Goal: Contribute content: Contribute content

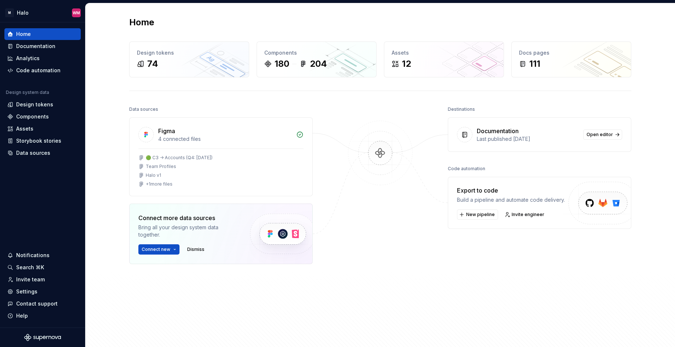
drag, startPoint x: 597, startPoint y: 134, endPoint x: 383, endPoint y: 177, distance: 217.8
click at [597, 134] on span "Open editor" at bounding box center [599, 135] width 26 height 6
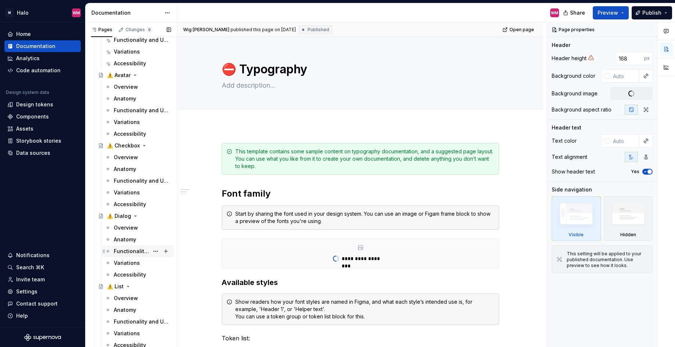
scroll to position [110, 0]
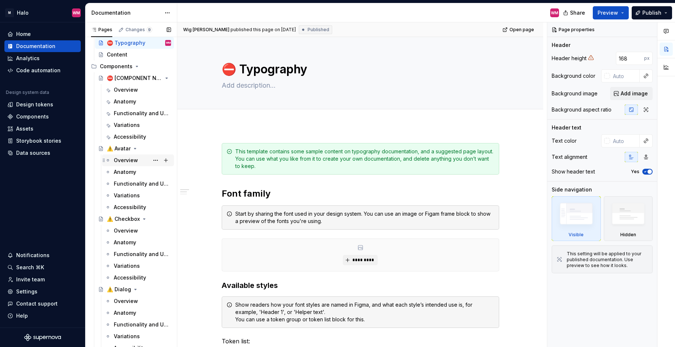
click at [127, 160] on div "Overview" at bounding box center [126, 160] width 24 height 7
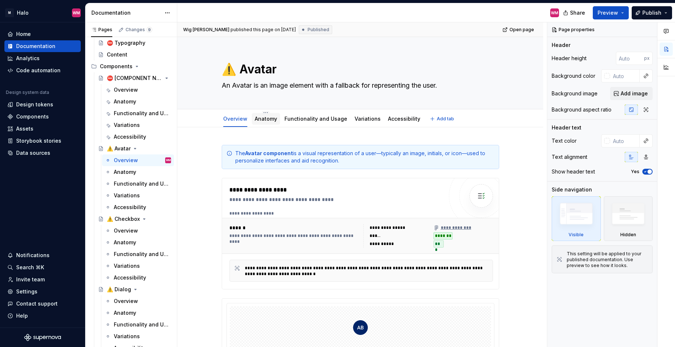
click at [263, 118] on link "Anatomy" at bounding box center [266, 119] width 22 height 6
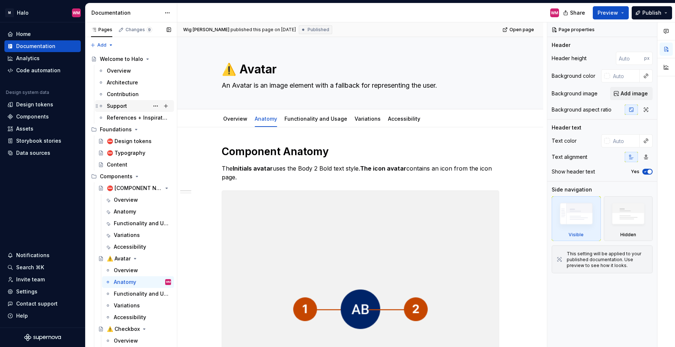
click at [130, 103] on div "Support" at bounding box center [139, 106] width 64 height 10
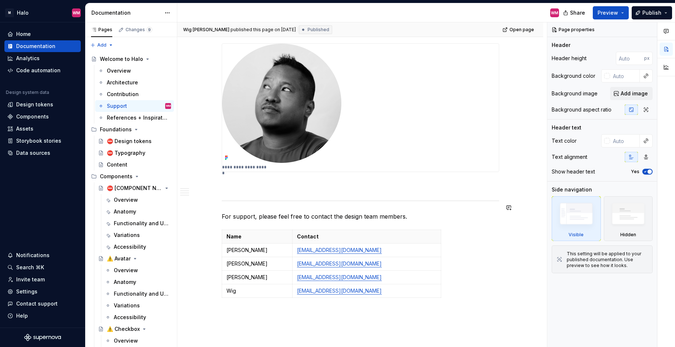
scroll to position [697, 0]
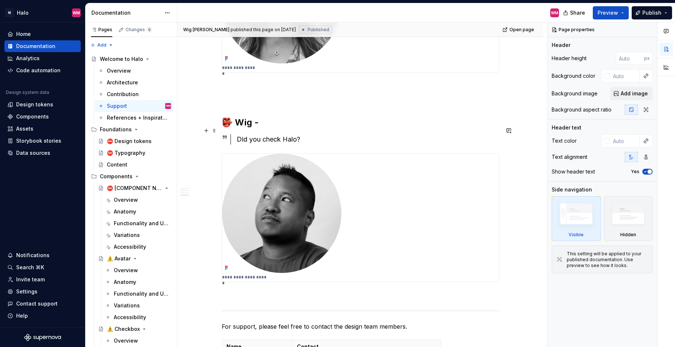
click at [302, 134] on div "Did you check Halo?" at bounding box center [368, 139] width 262 height 10
type textarea "*"
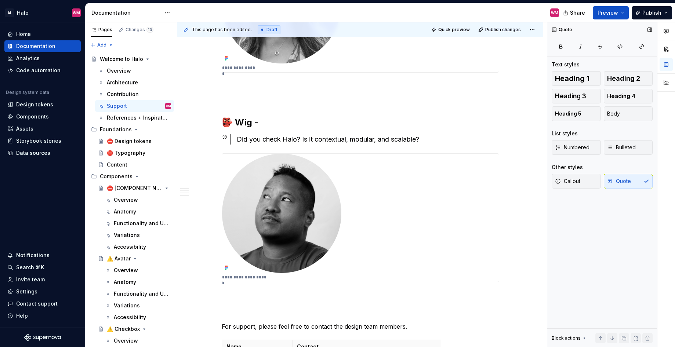
click at [576, 261] on div "Quote Text styles Heading 1 Heading 2 Heading 3 Heading 4 Heading 5 Body List s…" at bounding box center [602, 184] width 110 height 325
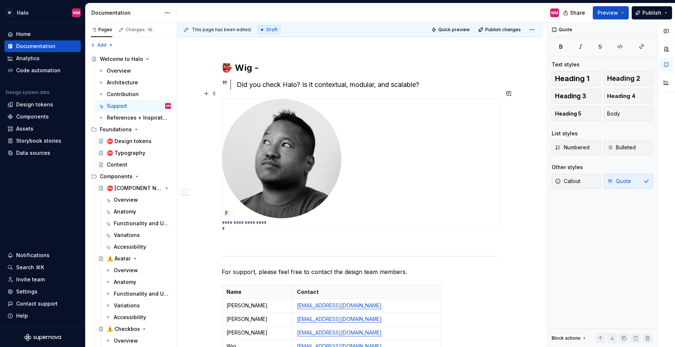
scroll to position [605, 0]
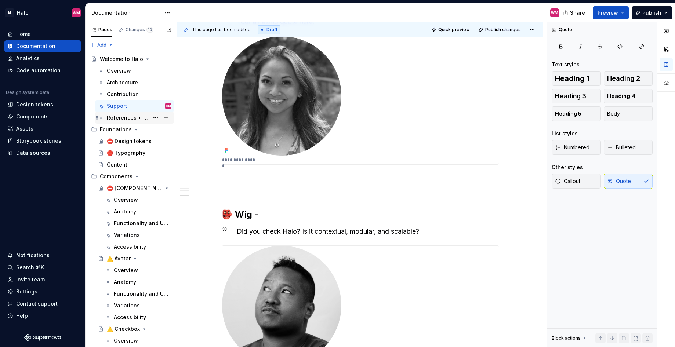
click at [138, 119] on div "References + Inspiration" at bounding box center [128, 117] width 42 height 7
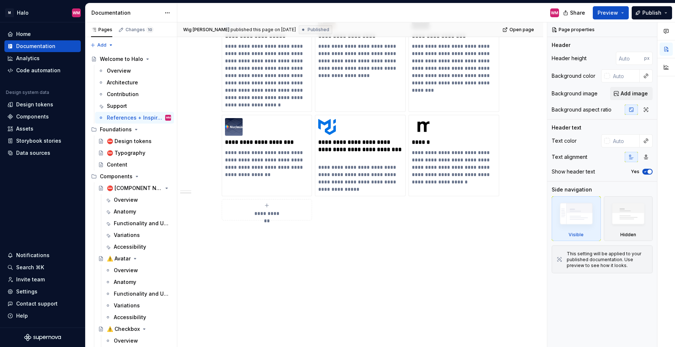
scroll to position [399, 0]
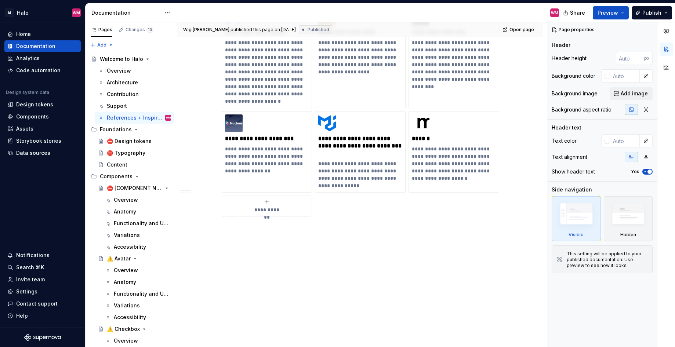
click at [128, 281] on div "Anatomy" at bounding box center [125, 282] width 22 height 7
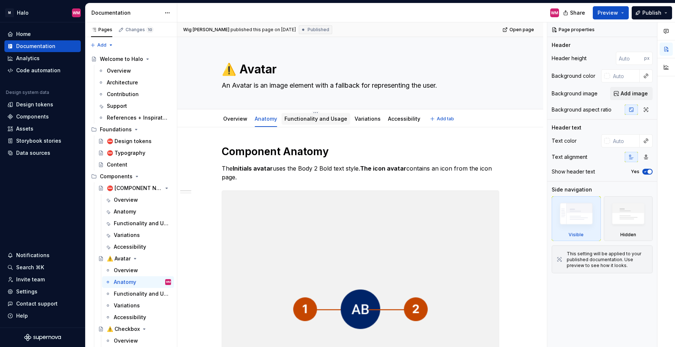
click at [315, 117] on link "Functionality and Usage" at bounding box center [315, 119] width 63 height 6
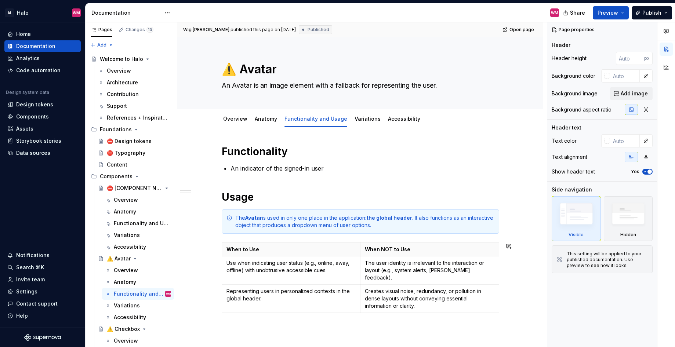
click at [324, 320] on div "Functionality An indicator of the signed-in user Usage The Avatar is used in on…" at bounding box center [360, 239] width 277 height 189
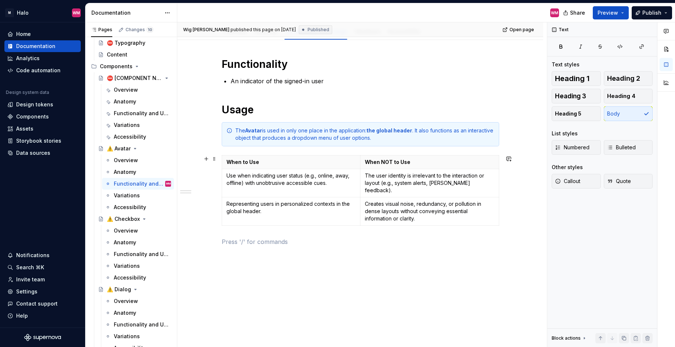
scroll to position [99, 0]
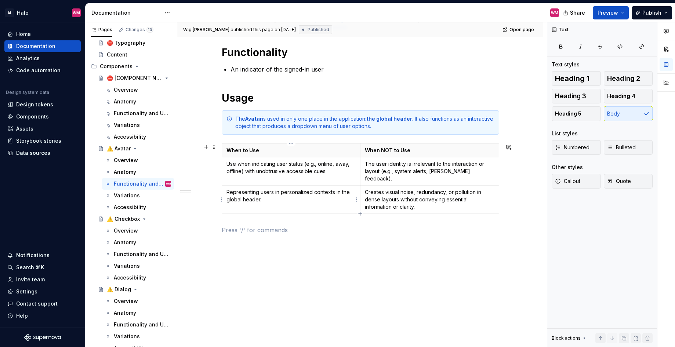
click at [262, 193] on p "Representing users in personalized contexts in the global header." at bounding box center [291, 196] width 130 height 15
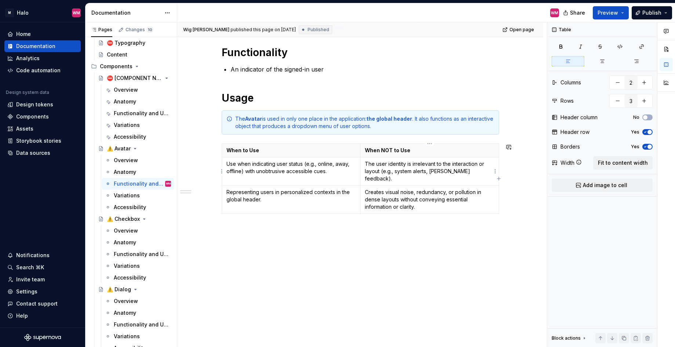
type textarea "*"
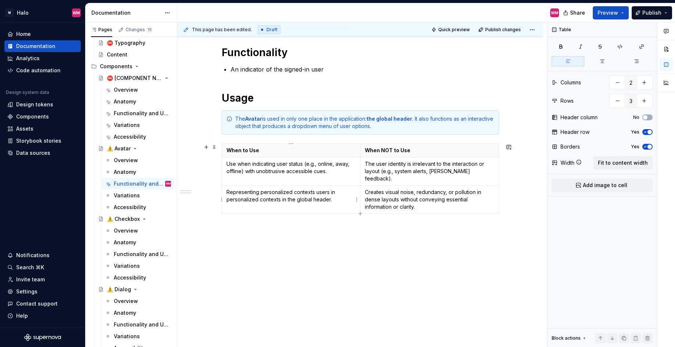
click at [295, 204] on td "Representing personalized contexts users in personalized contexts in the global…" at bounding box center [291, 200] width 139 height 28
click at [270, 205] on td "Representing personalized contexts users in personalized contexts in the global…" at bounding box center [291, 200] width 139 height 28
click at [283, 199] on p "Representing personalized contexts users in personalized contexts in the global…" at bounding box center [291, 196] width 130 height 15
click at [307, 241] on div "Functionality An indicator of the signed-in user Usage The Avatar is used in on…" at bounding box center [360, 144] width 277 height 197
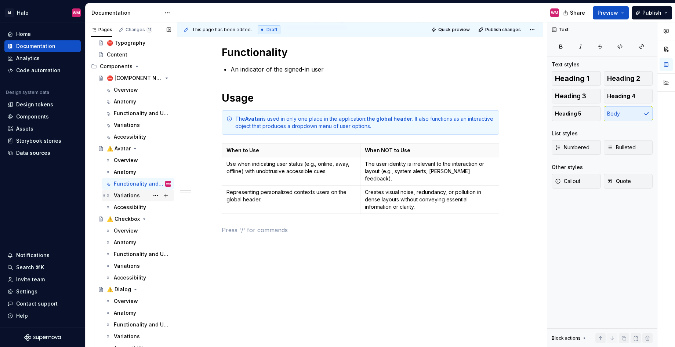
click at [124, 195] on div "Variations" at bounding box center [127, 195] width 26 height 7
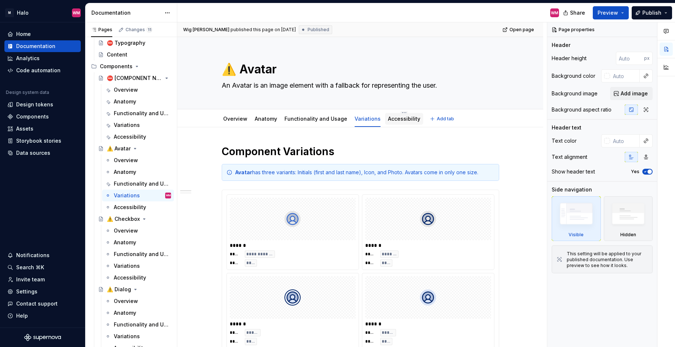
click at [404, 117] on link "Accessibility" at bounding box center [404, 119] width 32 height 6
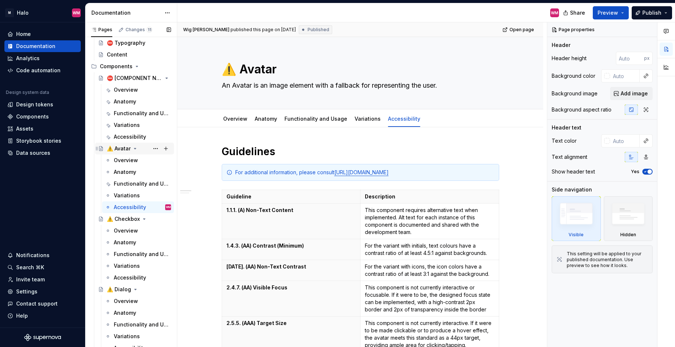
click at [125, 149] on div "⚠️ Avatar" at bounding box center [119, 148] width 24 height 7
click at [152, 150] on button "Page tree" at bounding box center [155, 148] width 10 height 10
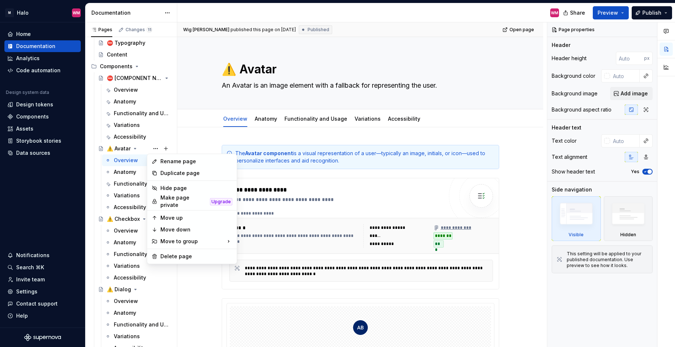
click at [243, 69] on html "M Halo WM Home Documentation Analytics Code automation Design system data Desig…" at bounding box center [337, 173] width 675 height 347
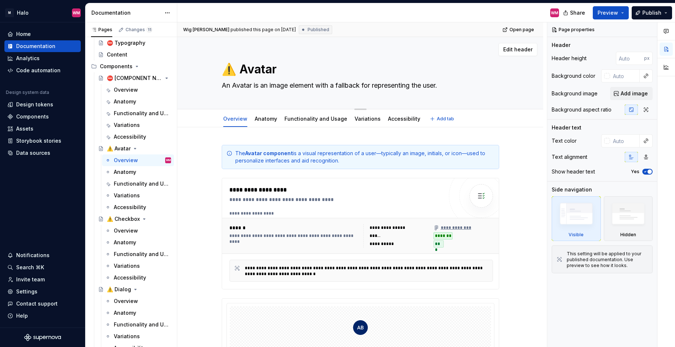
click at [241, 70] on textarea "⚠️ Avatar" at bounding box center [358, 70] width 277 height 18
click at [241, 69] on textarea "⚠️ Avatar" at bounding box center [358, 70] width 277 height 18
type textarea "*"
type textarea "⚠️Avatar"
type textarea "*"
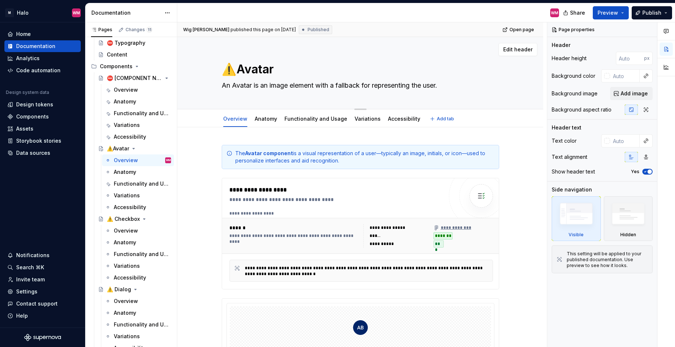
type textarea "Avatar"
type textarea "*"
type textarea "Avatar"
click at [537, 170] on div "**********" at bounding box center [360, 331] width 366 height 409
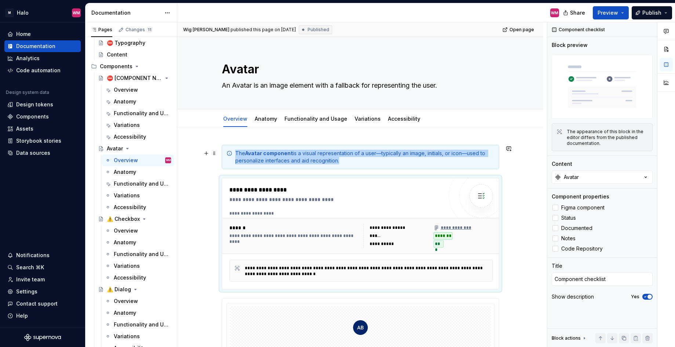
click at [538, 168] on div "**********" at bounding box center [360, 331] width 366 height 409
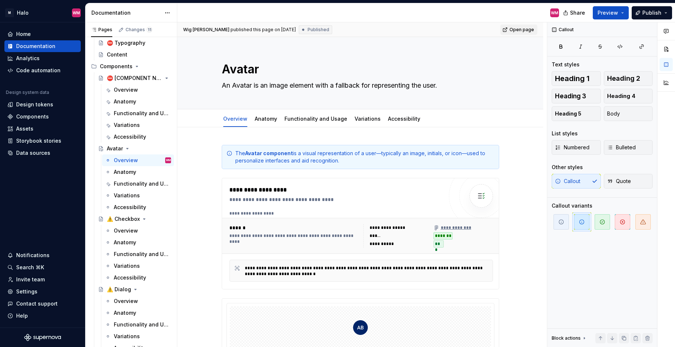
click at [517, 29] on span "Open page" at bounding box center [521, 30] width 25 height 6
click at [516, 48] on span "Edit header" at bounding box center [517, 49] width 29 height 7
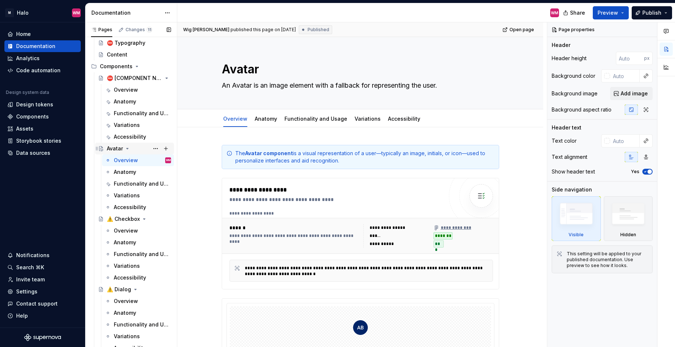
click at [114, 145] on div "Avatar" at bounding box center [139, 148] width 64 height 10
click at [119, 148] on div "Avatar" at bounding box center [115, 148] width 16 height 7
click at [663, 14] on button "Publish" at bounding box center [652, 12] width 40 height 13
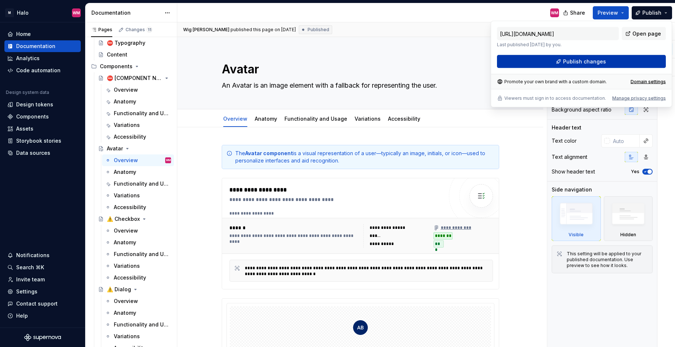
click at [595, 65] on button "Publish changes" at bounding box center [581, 61] width 169 height 13
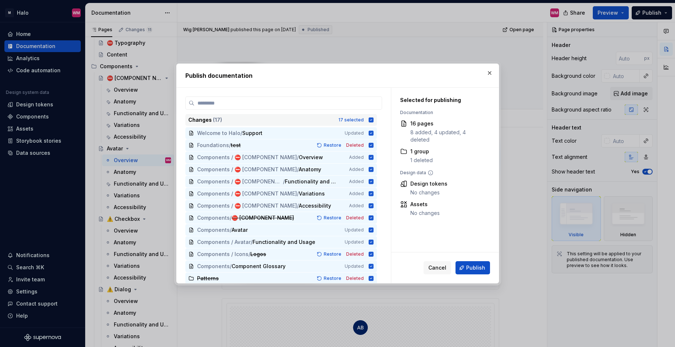
click at [371, 118] on icon at bounding box center [370, 119] width 5 height 5
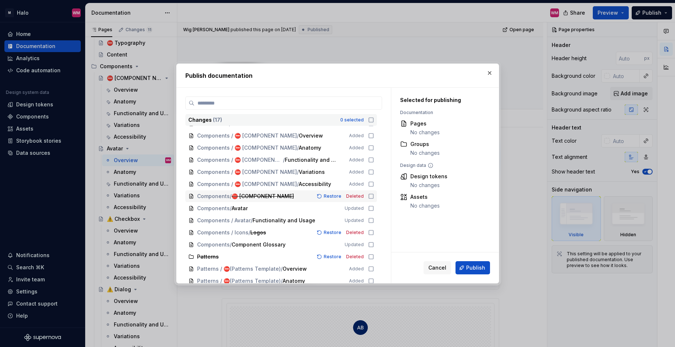
scroll to position [13, 0]
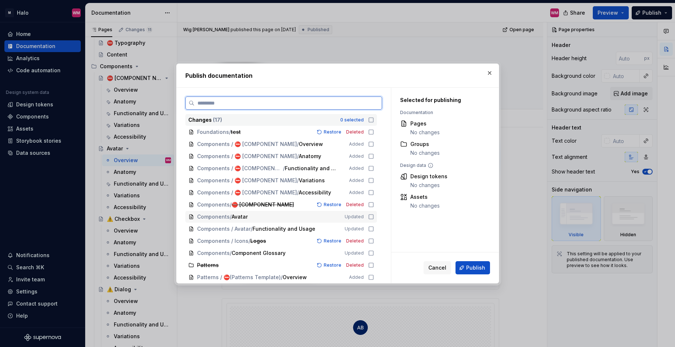
click at [372, 216] on icon at bounding box center [371, 217] width 6 height 6
click at [371, 227] on icon at bounding box center [371, 229] width 4 height 4
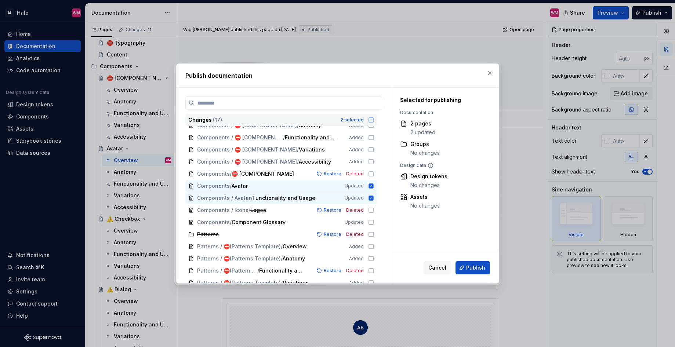
scroll to position [50, 0]
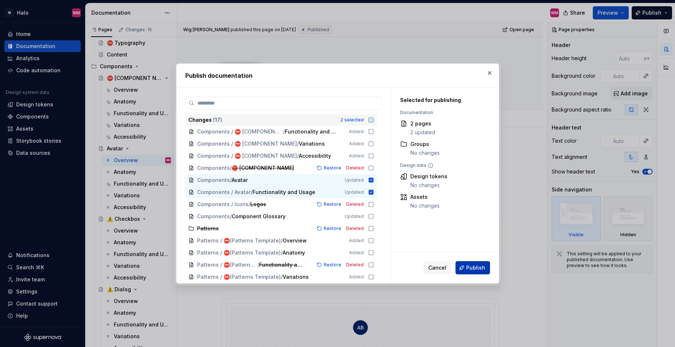
click at [476, 265] on span "Publish" at bounding box center [475, 267] width 19 height 7
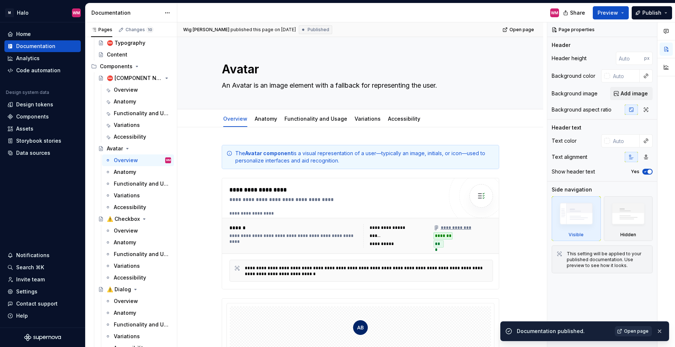
click at [627, 328] on span "Open page" at bounding box center [636, 331] width 25 height 6
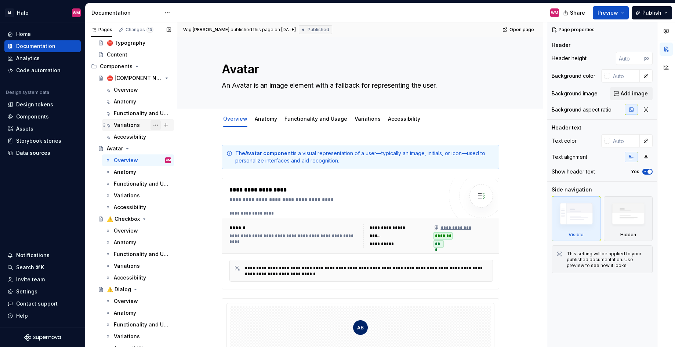
scroll to position [0, 0]
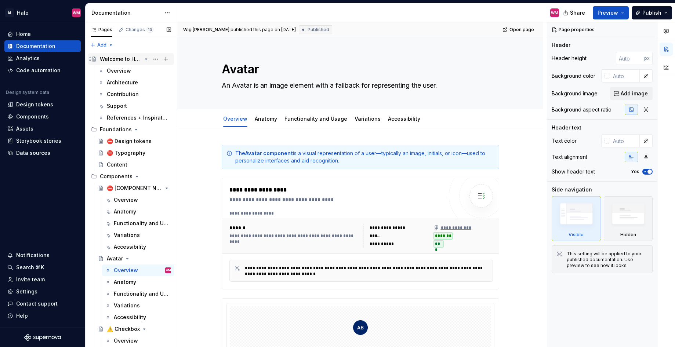
click at [139, 60] on div "Welcome to Halo" at bounding box center [135, 59] width 71 height 10
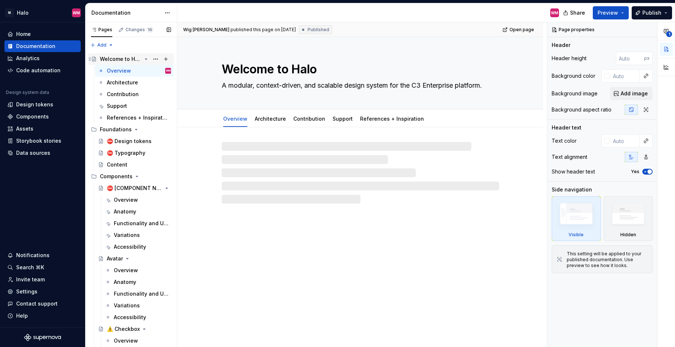
click at [111, 58] on div "Welcome to Halo" at bounding box center [121, 58] width 42 height 7
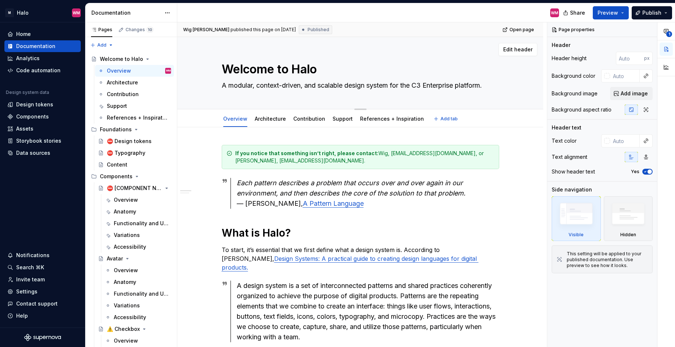
click at [224, 70] on textarea "Welcome to Halo" at bounding box center [358, 70] width 277 height 18
click at [224, 74] on textarea "Welcome to Halo" at bounding box center [358, 70] width 277 height 18
type textarea "*"
type textarea "😇Welcome to Halo"
type textarea "*"
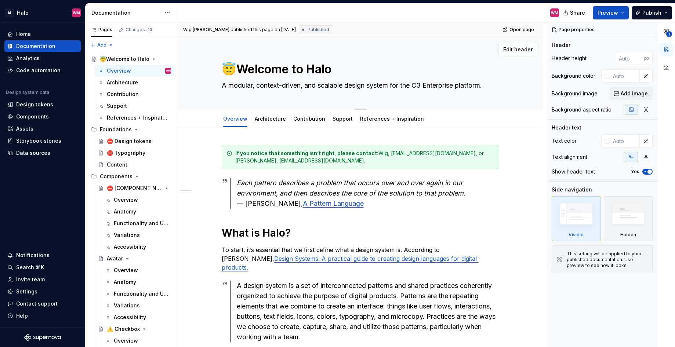
type textarea "😇Welcome to Halo"
click at [239, 69] on textarea "😇Welcome to Halo" at bounding box center [358, 70] width 277 height 18
drag, startPoint x: 237, startPoint y: 70, endPoint x: 219, endPoint y: 70, distance: 18.0
click at [219, 70] on div "😇Welcome to Halo A modular, context-driven, and scalable design system for the …" at bounding box center [360, 73] width 307 height 72
type textarea "*"
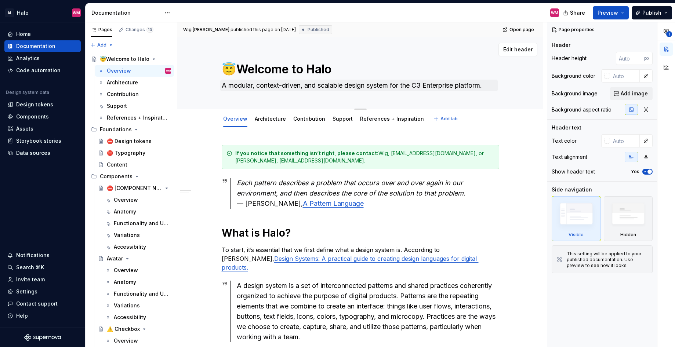
type textarea "Welcome to Halo"
type textarea "*"
type textarea "◓Welcome to Halo"
type textarea "*"
type textarea "◓ Welcome to Halo"
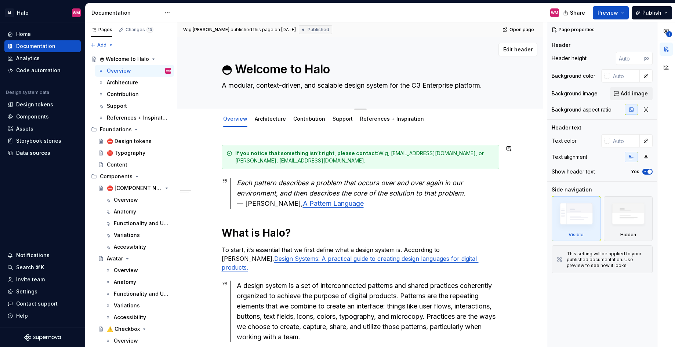
type textarea "*"
type textarea "◓ Welcome to Halo"
click at [370, 50] on div "Edit header" at bounding box center [357, 49] width 360 height 13
click at [110, 127] on div "Foundations" at bounding box center [116, 129] width 32 height 7
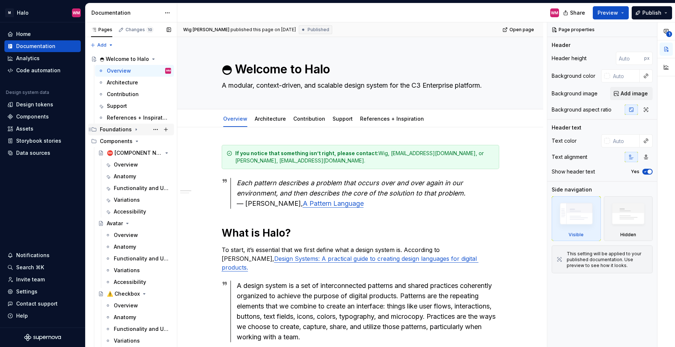
click at [121, 128] on div "Foundations" at bounding box center [116, 129] width 32 height 7
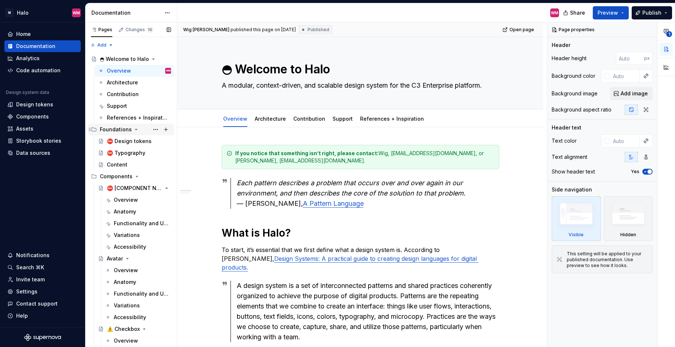
click at [130, 132] on div "Foundations" at bounding box center [135, 129] width 71 height 10
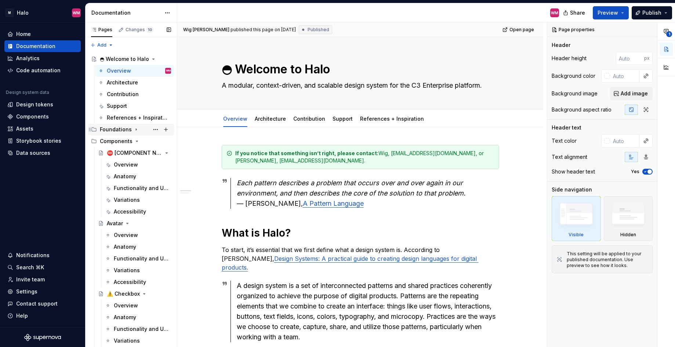
click at [131, 132] on div "Foundations" at bounding box center [135, 129] width 71 height 10
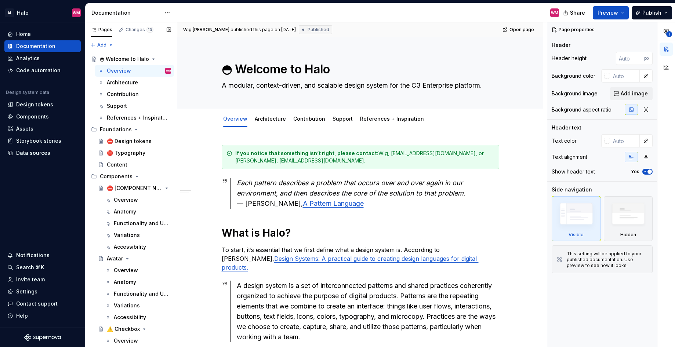
click at [0, 0] on button "Page tree" at bounding box center [0, 0] width 0 height 0
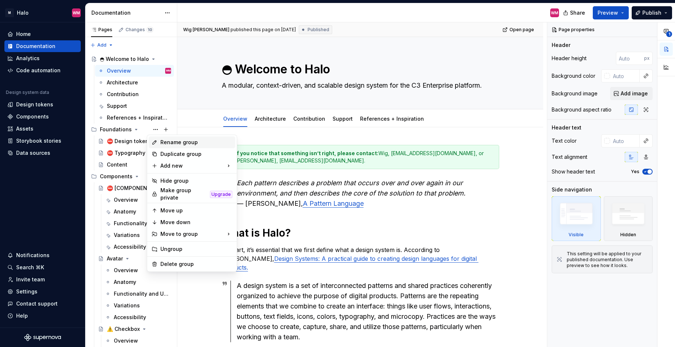
click at [162, 142] on div "Rename group" at bounding box center [196, 142] width 72 height 7
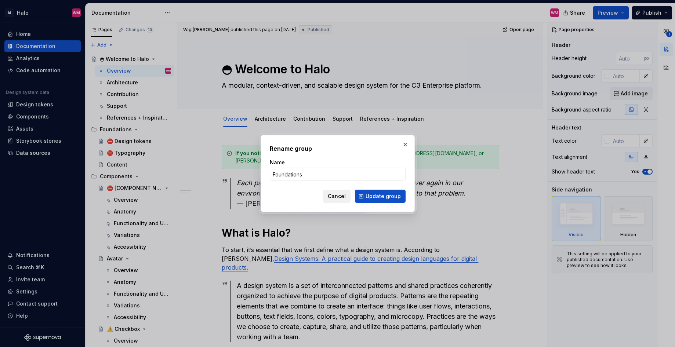
click at [340, 199] on span "Cancel" at bounding box center [337, 196] width 18 height 7
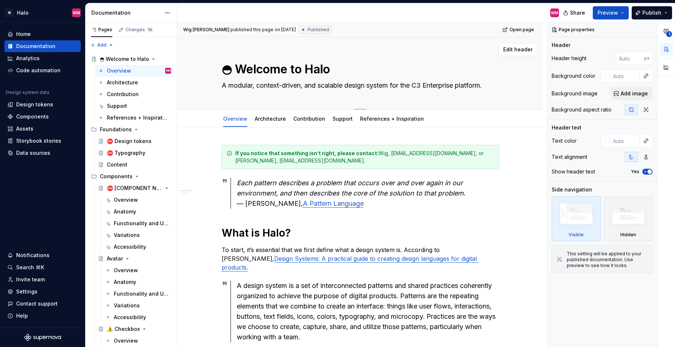
drag, startPoint x: 132, startPoint y: 143, endPoint x: 287, endPoint y: 105, distance: 158.8
click at [132, 143] on div "⛔ Design tokens" at bounding box center [129, 141] width 45 height 7
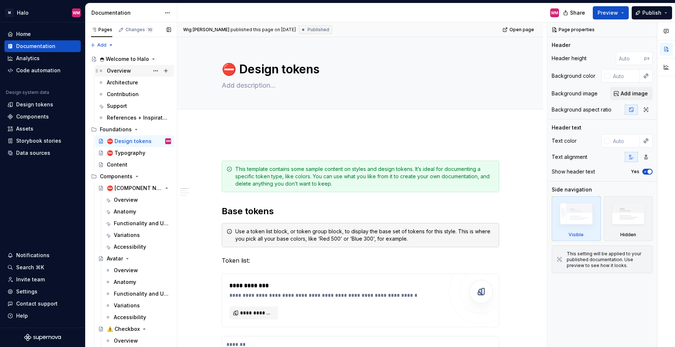
click at [123, 71] on div "Overview" at bounding box center [119, 70] width 24 height 7
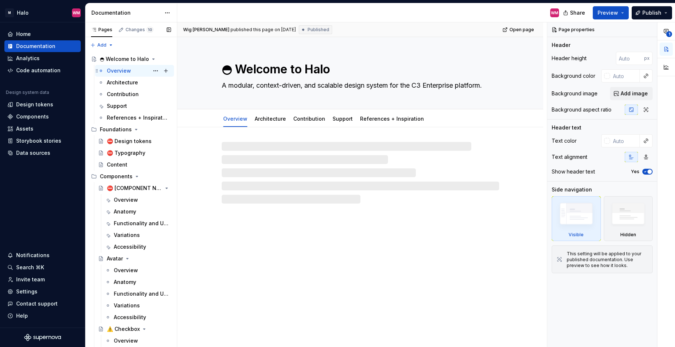
click at [118, 68] on div "Overview" at bounding box center [119, 70] width 24 height 7
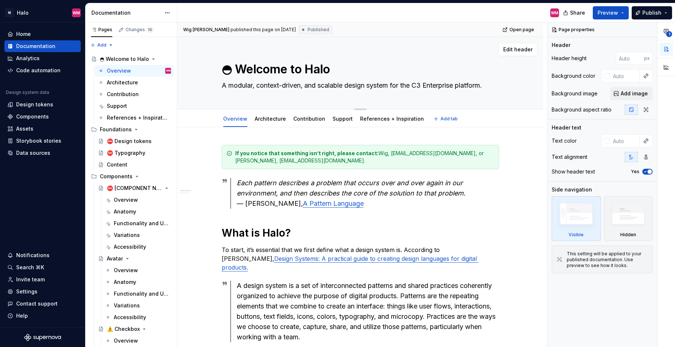
click at [291, 73] on textarea "◓ Welcome to Halo" at bounding box center [358, 70] width 277 height 18
click at [316, 73] on textarea "◓ Welcome to Halo" at bounding box center [358, 70] width 277 height 18
drag, startPoint x: 350, startPoint y: 70, endPoint x: 240, endPoint y: 66, distance: 110.9
click at [240, 66] on textarea "◓ Welcome to Halo" at bounding box center [358, 70] width 277 height 18
type textarea "*"
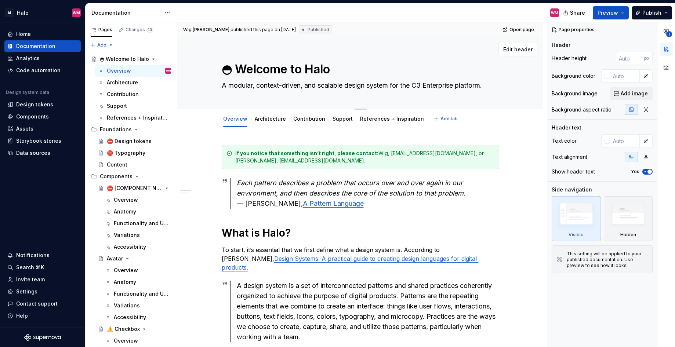
type textarea "◓ O"
type textarea "*"
type textarea "◓ Ov"
type textarea "*"
type textarea "◓ Ove"
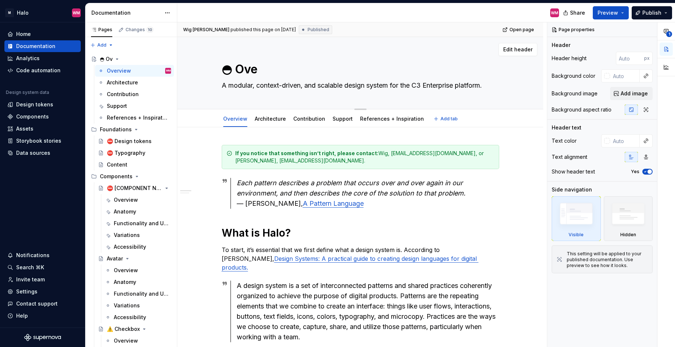
type textarea "*"
type textarea "◓ Over"
type textarea "*"
type textarea "◓ Overv"
type textarea "*"
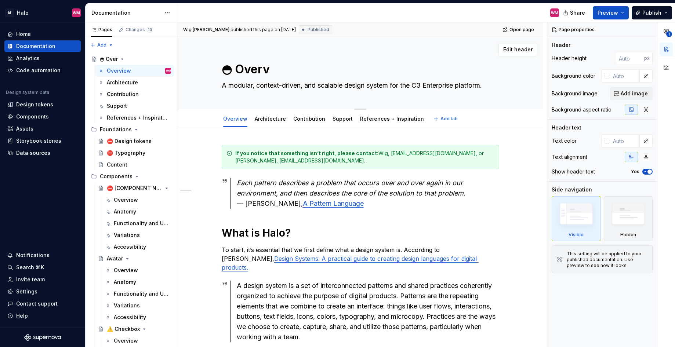
type textarea "◓ Overvi"
type textarea "*"
type textarea "◓ Overvie"
type textarea "*"
type textarea "◓ Overview"
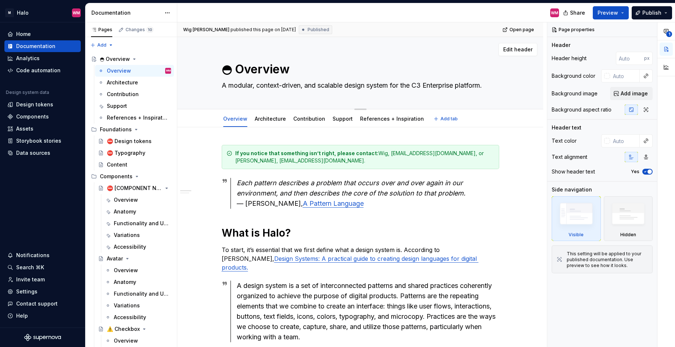
click at [233, 70] on textarea "◓ Overview" at bounding box center [358, 70] width 277 height 18
type textarea "*"
type textarea "◓ Overview"
drag, startPoint x: 150, startPoint y: 57, endPoint x: 154, endPoint y: 59, distance: 3.8
click at [0, 0] on button "Page tree" at bounding box center [0, 0] width 0 height 0
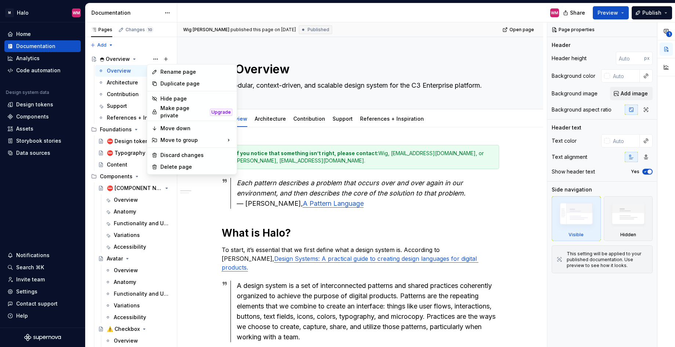
click at [286, 71] on html "M Halo WM Home Documentation Analytics Code automation Design system data Desig…" at bounding box center [337, 173] width 675 height 347
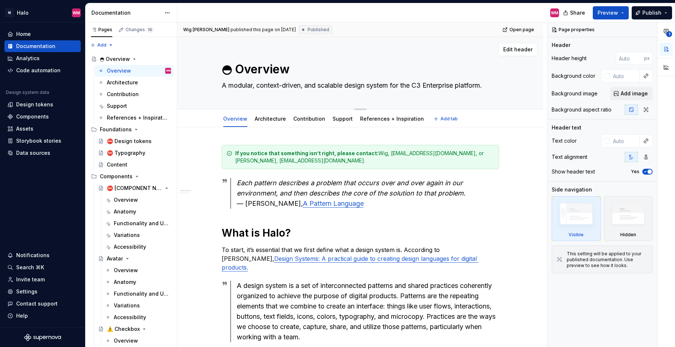
click at [288, 69] on textarea "◓ Overview" at bounding box center [358, 70] width 277 height 18
drag, startPoint x: 288, startPoint y: 69, endPoint x: 235, endPoint y: 66, distance: 53.6
click at [235, 66] on textarea "◓ Overview" at bounding box center [358, 70] width 277 height 18
type textarea "*"
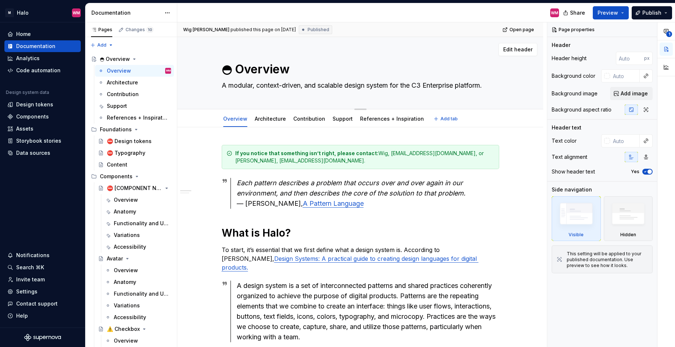
type textarea "◓ W"
type textarea "*"
type textarea "◓ We"
type textarea "*"
type textarea "◓ Wel"
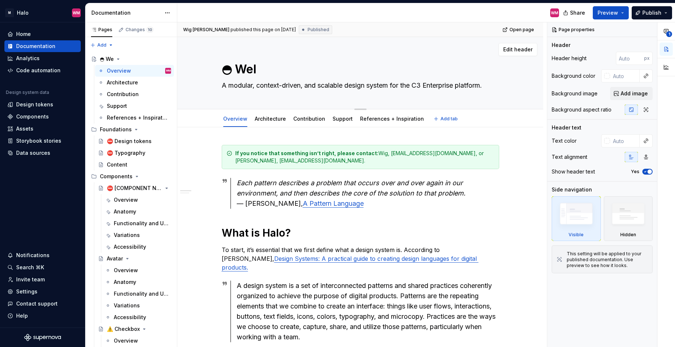
type textarea "*"
type textarea "◓ Welco"
type textarea "*"
type textarea "◓ Welcom"
type textarea "*"
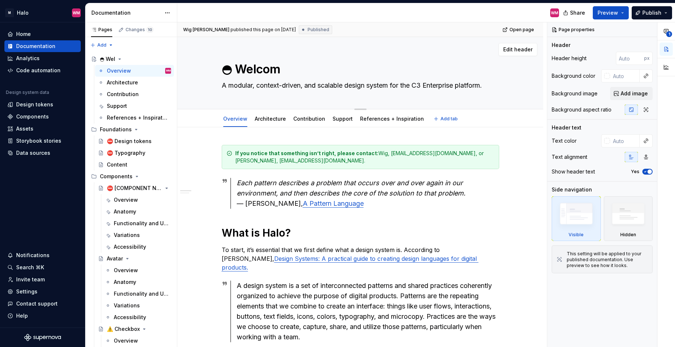
type textarea "◓ Welcome"
type textarea "*"
type textarea "◓ Welcome"
type textarea "*"
type textarea "◓ Welcome to"
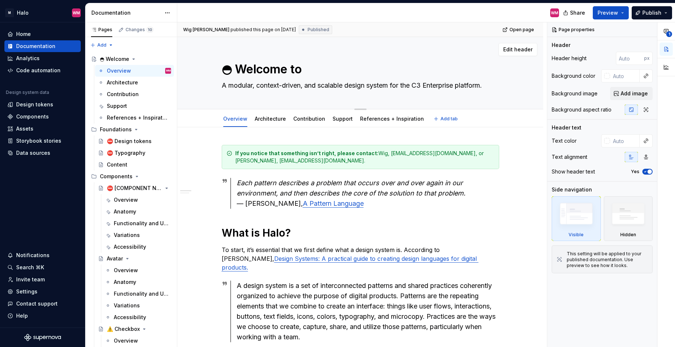
type textarea "*"
type textarea "◓ Welcome to"
type textarea "*"
type textarea "◓ Welcome to h"
type textarea "*"
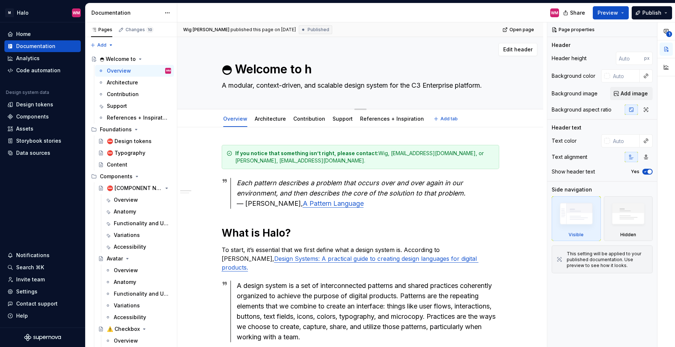
type textarea "◓ Welcome to ha"
type textarea "*"
type textarea "◓ Welcome to hal"
type textarea "*"
type textarea "◓ Welcome to halo"
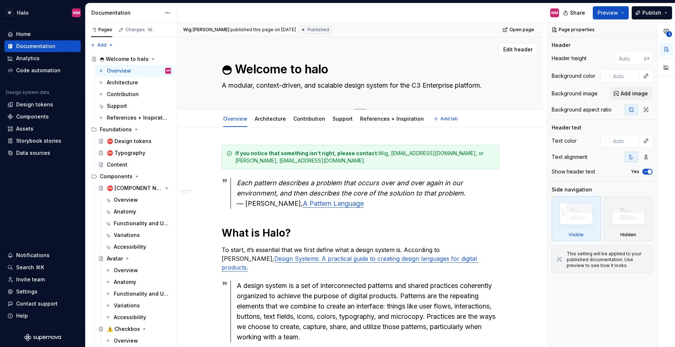
type textarea "*"
type textarea "◓ Welcome to hal"
type textarea "*"
type textarea "◓ Welcome to ha"
type textarea "*"
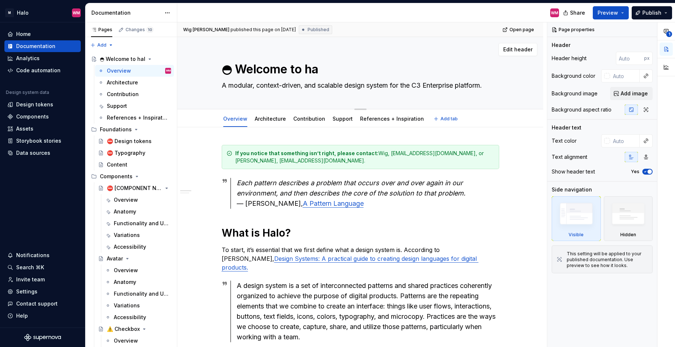
type textarea "◓ Welcome to h"
type textarea "*"
type textarea "◓ Welcome to"
type textarea "*"
type textarea "◓ Welcome to H"
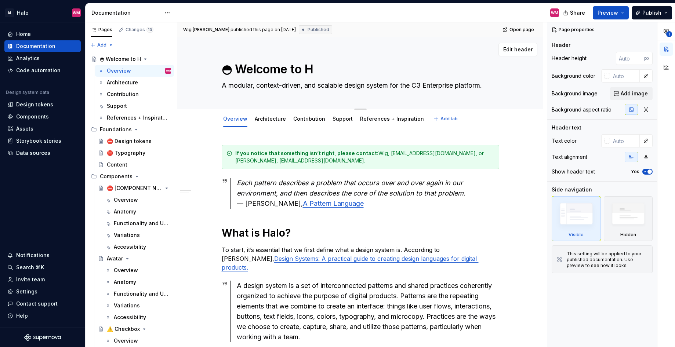
type textarea "*"
type textarea "◓ Welcome to [PERSON_NAME]"
type textarea "*"
type textarea "◓ Welcome to Halo"
type textarea "*"
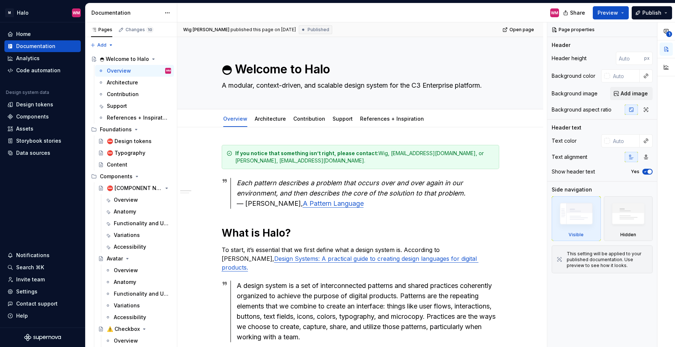
type textarea "◓ Welcome to Halo"
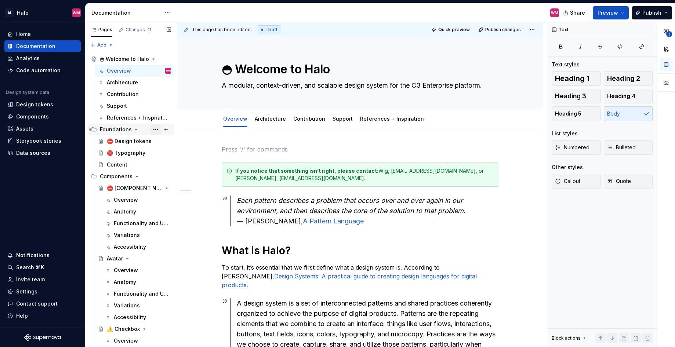
click at [154, 131] on button "Page tree" at bounding box center [155, 129] width 10 height 10
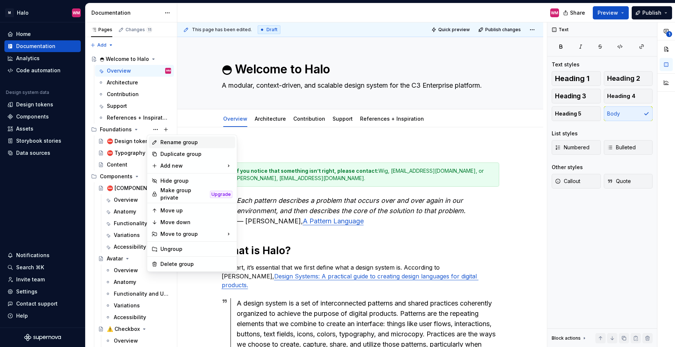
click at [184, 142] on div "Rename group" at bounding box center [196, 142] width 72 height 7
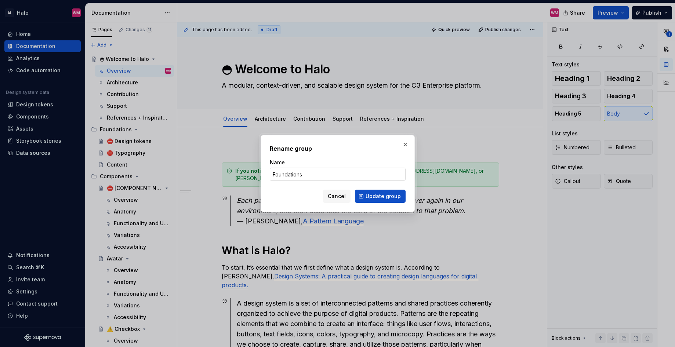
click at [272, 178] on input "Foundations" at bounding box center [338, 174] width 136 height 13
type textarea "*"
type input "◭ Foundations"
click at [393, 200] on span "Update group" at bounding box center [383, 196] width 35 height 7
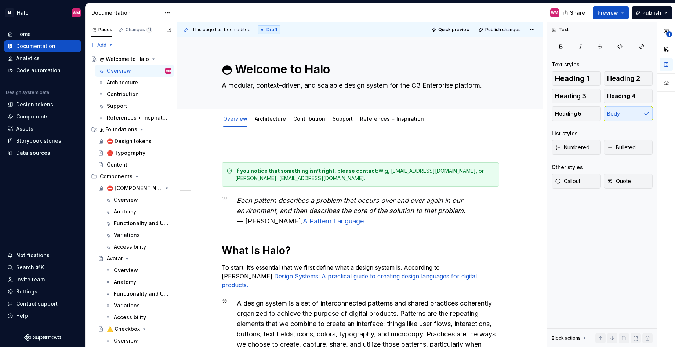
drag, startPoint x: 155, startPoint y: 175, endPoint x: 150, endPoint y: 177, distance: 5.8
click at [0, 0] on button "Page tree" at bounding box center [0, 0] width 0 height 0
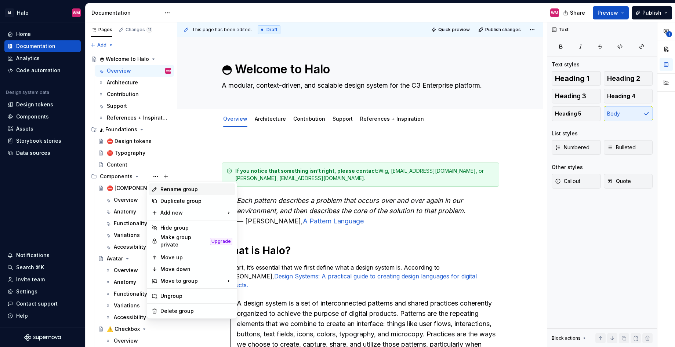
click at [171, 192] on div "Rename group" at bounding box center [196, 189] width 72 height 7
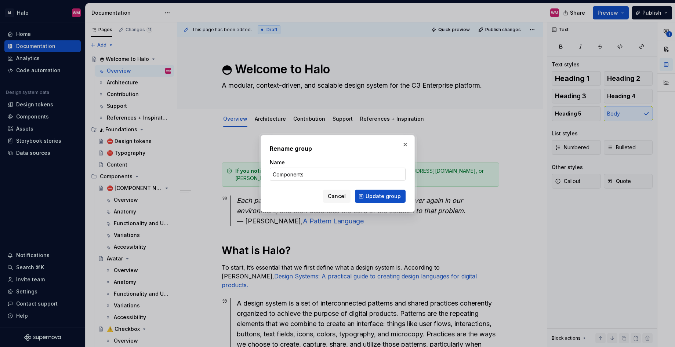
click at [271, 171] on input "Components" at bounding box center [338, 174] width 136 height 13
type textarea "*"
type input "▣ Components"
click at [393, 193] on span "Update group" at bounding box center [383, 196] width 35 height 7
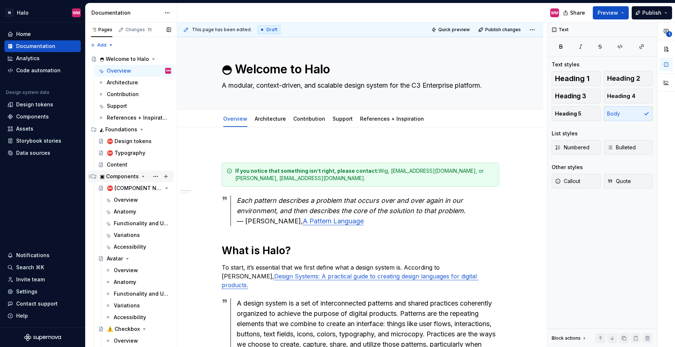
click at [141, 175] on icon "Page tree" at bounding box center [143, 177] width 6 height 6
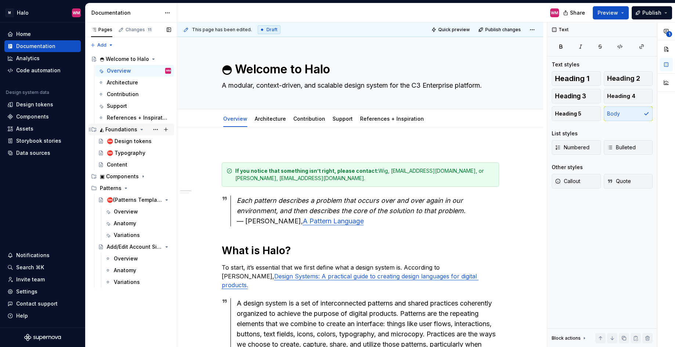
click at [139, 126] on div "◭ Foundations" at bounding box center [135, 129] width 71 height 10
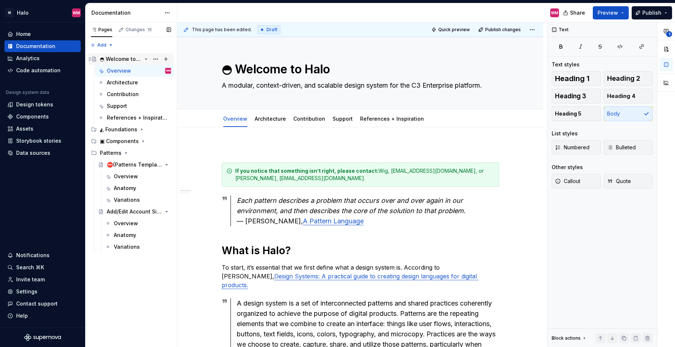
click at [145, 58] on icon "Page tree" at bounding box center [146, 59] width 6 height 6
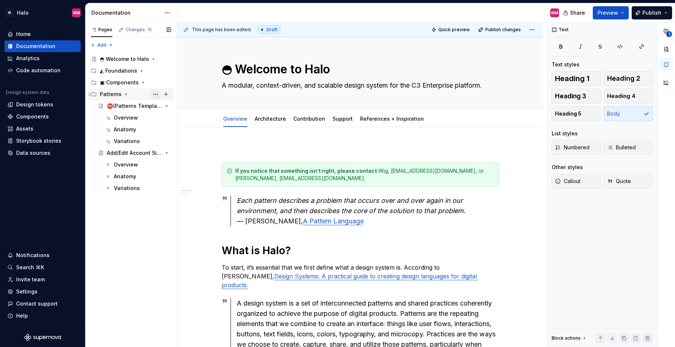
click at [154, 92] on button "Page tree" at bounding box center [155, 94] width 10 height 10
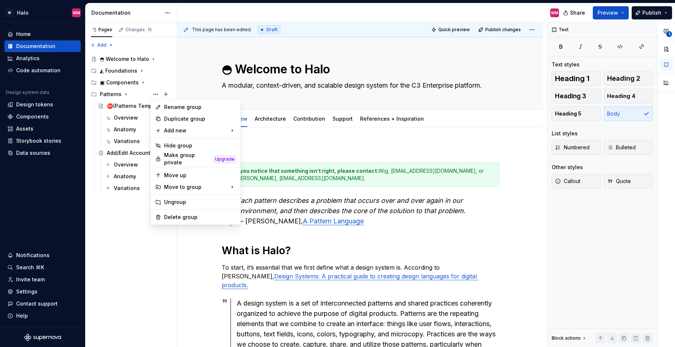
type textarea "*"
click at [192, 106] on div "Rename group" at bounding box center [200, 106] width 72 height 7
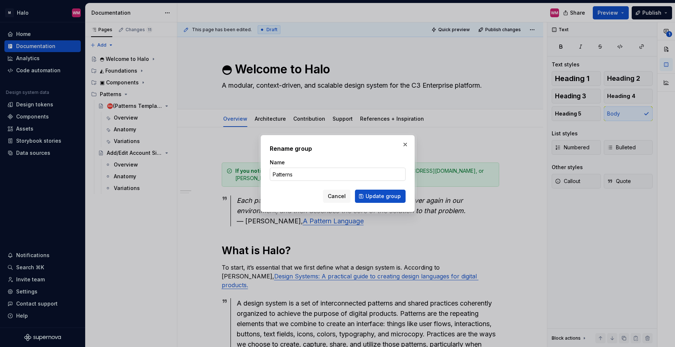
click at [273, 172] on input "Patterns" at bounding box center [338, 174] width 136 height 13
type input "▨ Patterns"
click at [376, 198] on span "Update group" at bounding box center [383, 196] width 35 height 7
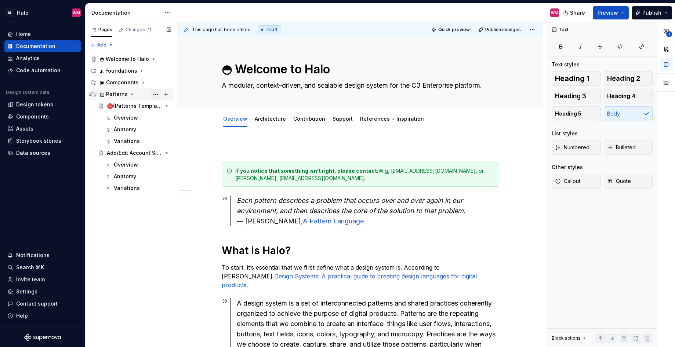
click at [156, 94] on button "Page tree" at bounding box center [155, 94] width 10 height 10
type textarea "*"
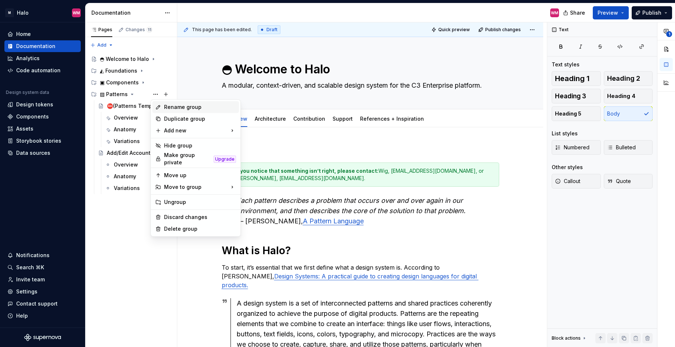
click at [181, 108] on div "Rename group" at bounding box center [200, 106] width 72 height 7
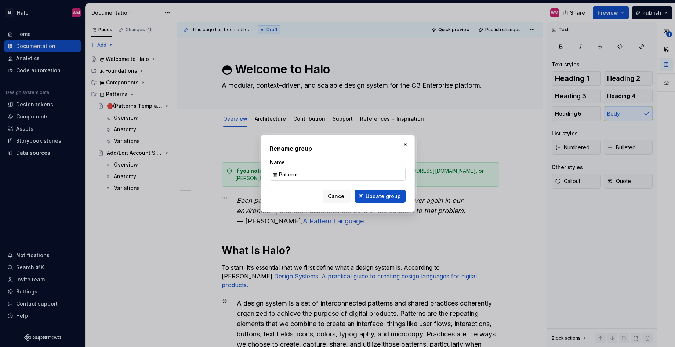
click at [277, 172] on input "▨ Patterns" at bounding box center [338, 174] width 136 height 13
click at [277, 174] on input "▨ Patterns" at bounding box center [338, 174] width 136 height 13
type input "Patterns"
type textarea "*"
type input "◙ Patterns"
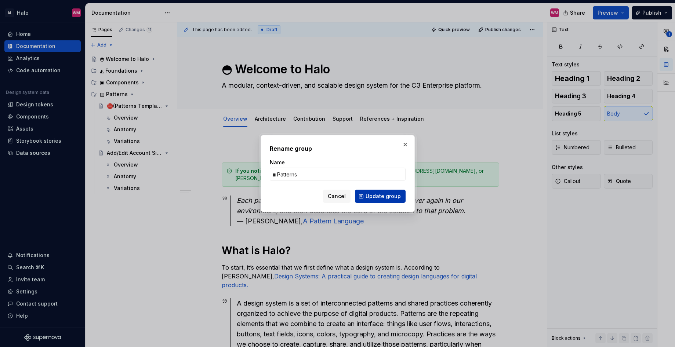
click at [375, 196] on span "Update group" at bounding box center [383, 196] width 35 height 7
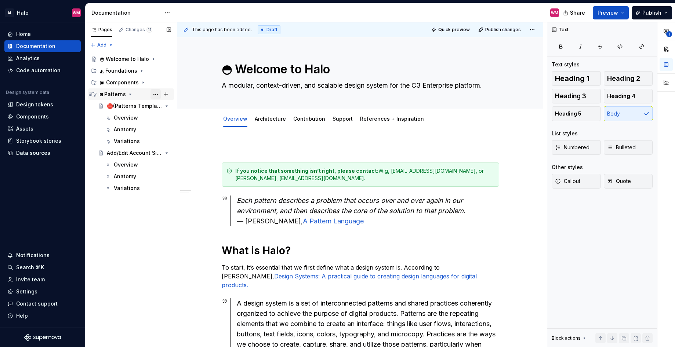
click at [157, 94] on button "Page tree" at bounding box center [155, 94] width 10 height 10
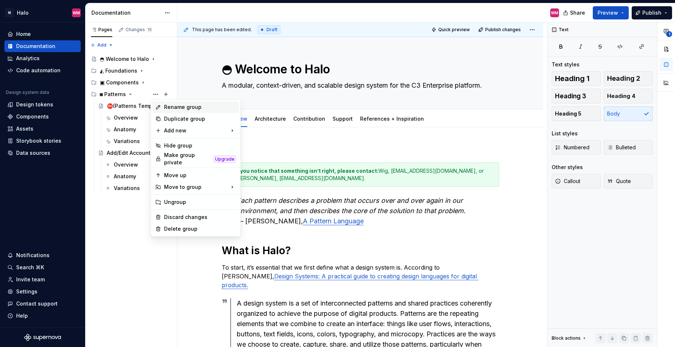
click at [179, 106] on div "Rename group" at bounding box center [200, 106] width 72 height 7
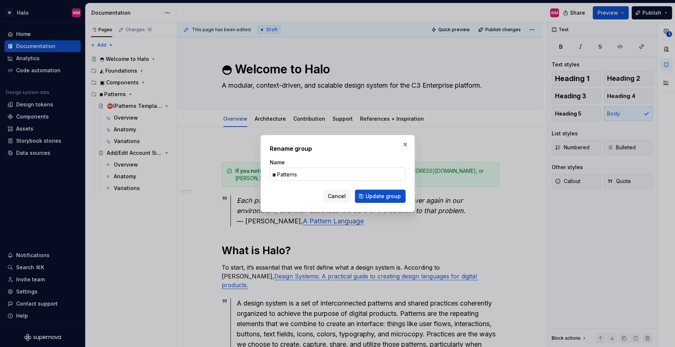
click at [276, 177] on input "◙ Patterns" at bounding box center [338, 174] width 136 height 13
click at [274, 173] on input "◙ Patterns" at bounding box center [338, 174] width 136 height 13
drag, startPoint x: 276, startPoint y: 174, endPoint x: 268, endPoint y: 175, distance: 7.8
click at [268, 175] on div "Rename group Name ◙ Patterns Cancel Update group" at bounding box center [338, 173] width 154 height 77
type textarea "*"
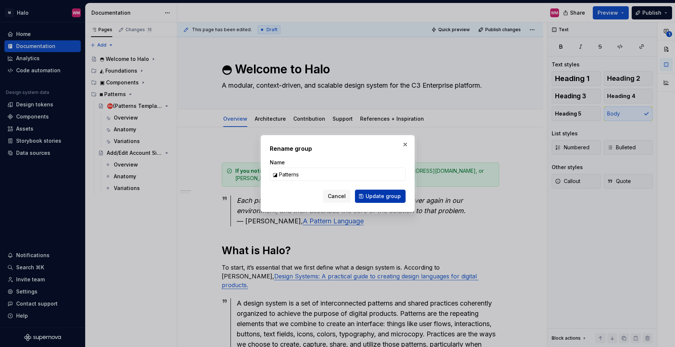
type input "◪ Patterns"
click at [394, 197] on span "Update group" at bounding box center [383, 196] width 35 height 7
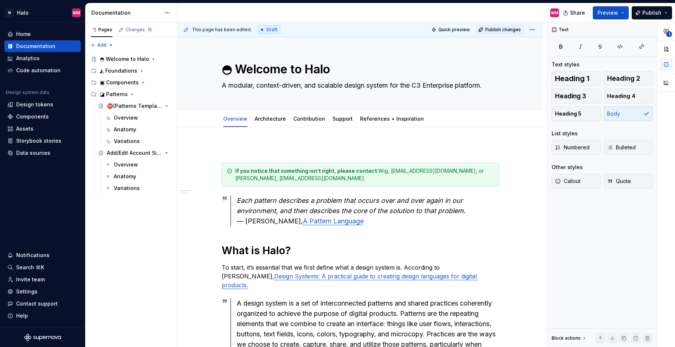
click at [503, 29] on span "Publish changes" at bounding box center [503, 30] width 36 height 6
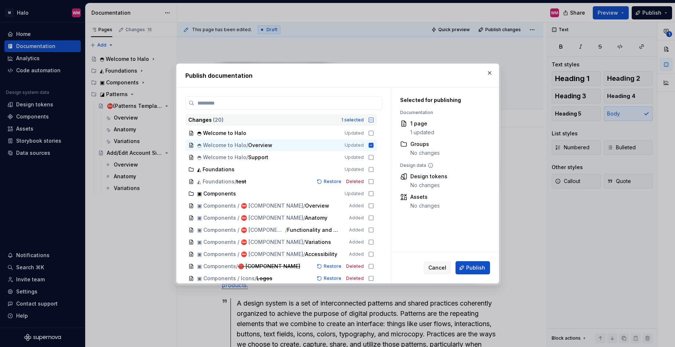
click at [371, 120] on icon at bounding box center [371, 120] width 4 height 4
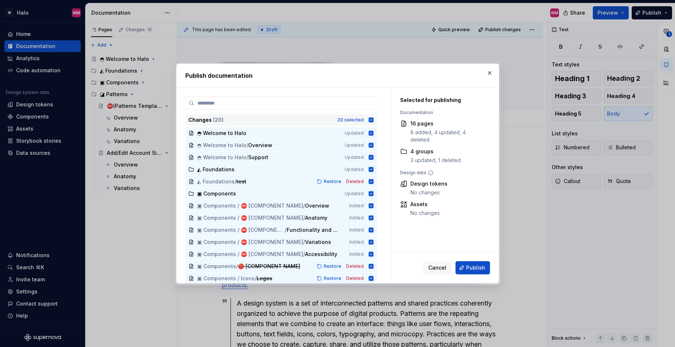
click at [371, 120] on icon at bounding box center [371, 120] width 6 height 6
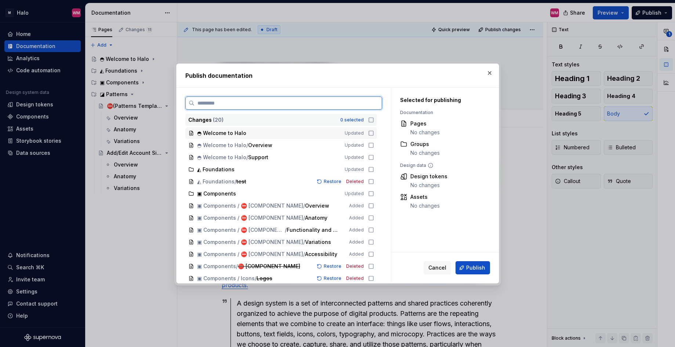
click at [370, 132] on icon at bounding box center [371, 133] width 6 height 6
click at [371, 144] on icon at bounding box center [371, 145] width 6 height 6
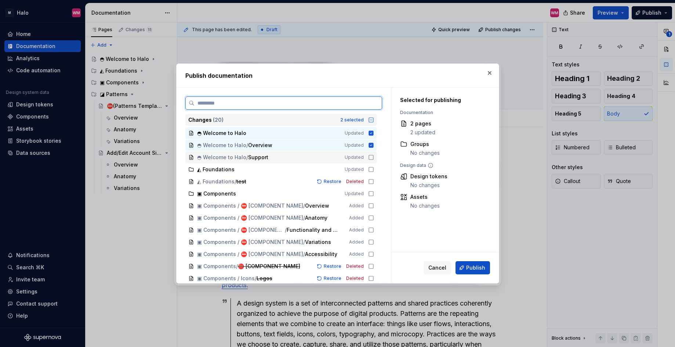
click at [368, 155] on icon at bounding box center [371, 157] width 6 height 6
click at [372, 170] on icon at bounding box center [371, 170] width 6 height 6
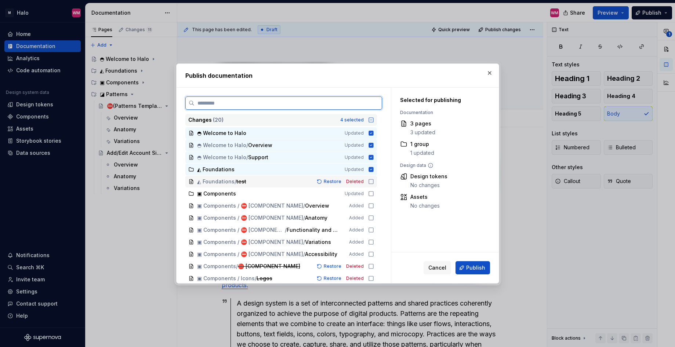
click at [370, 180] on icon at bounding box center [371, 182] width 6 height 6
click at [371, 192] on icon at bounding box center [371, 194] width 6 height 6
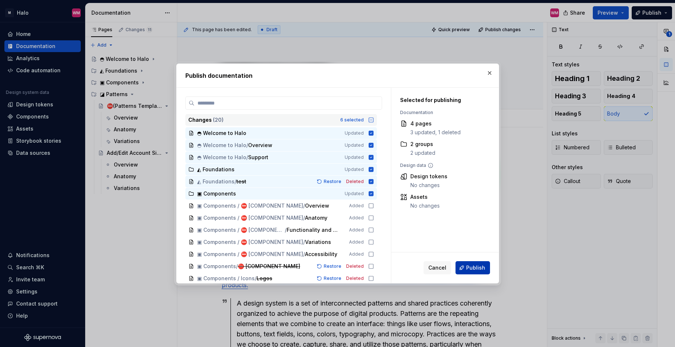
click at [477, 270] on span "Publish" at bounding box center [475, 267] width 19 height 7
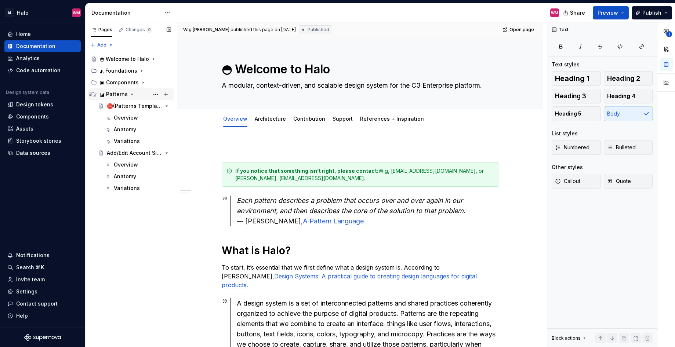
click at [117, 98] on div "◪ Patterns" at bounding box center [114, 94] width 28 height 7
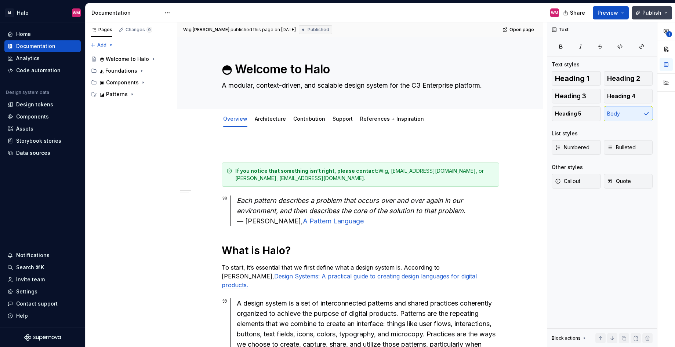
click at [657, 15] on span "Publish" at bounding box center [651, 12] width 19 height 7
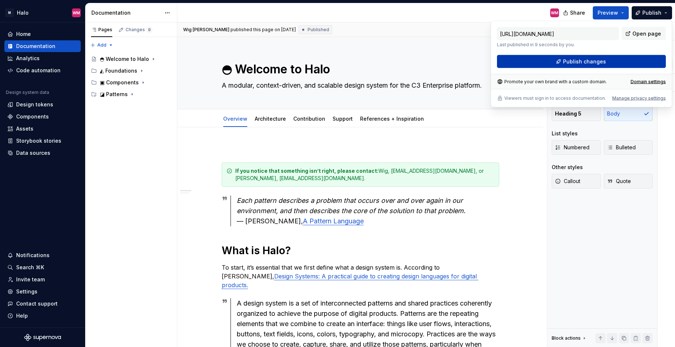
click at [581, 63] on span "Publish changes" at bounding box center [584, 61] width 43 height 7
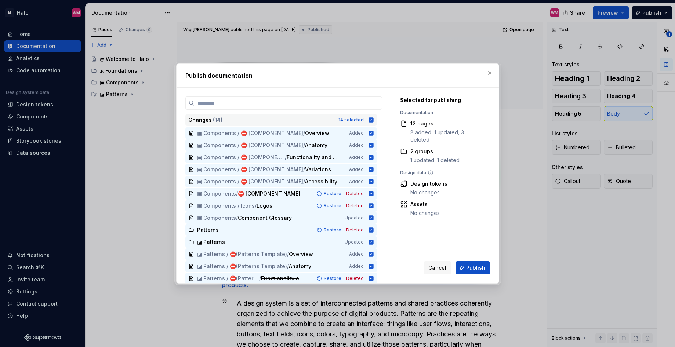
click at [371, 120] on icon at bounding box center [371, 120] width 6 height 6
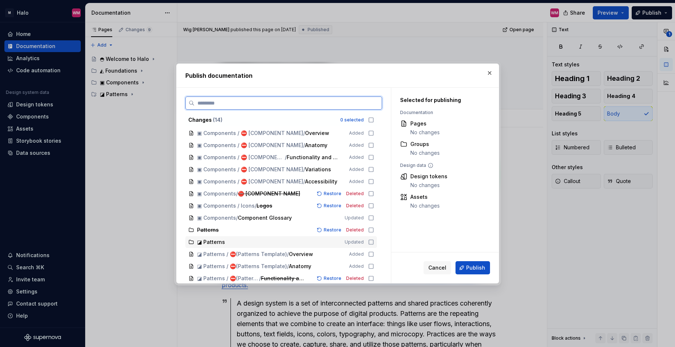
click at [371, 239] on div "◪ Patterns Updated" at bounding box center [281, 242] width 192 height 12
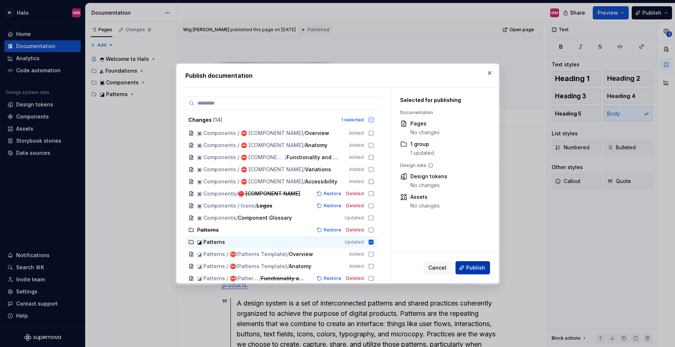
click at [477, 265] on span "Publish" at bounding box center [475, 267] width 19 height 7
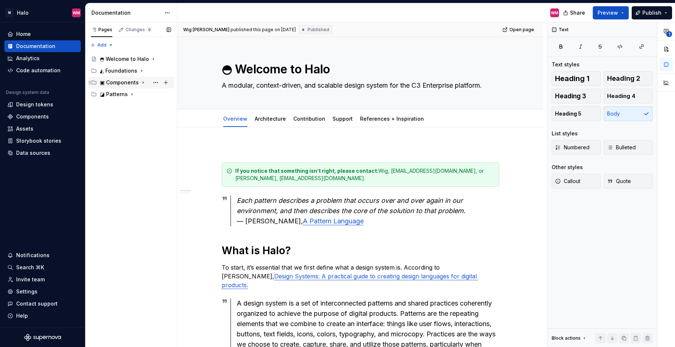
click at [135, 83] on div "▣ Components" at bounding box center [119, 82] width 39 height 7
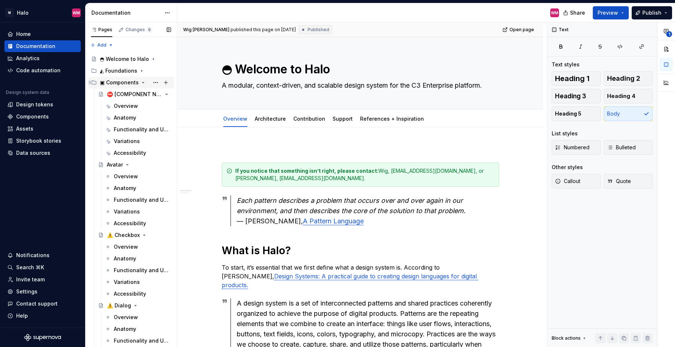
click at [141, 81] on icon "Page tree" at bounding box center [143, 83] width 6 height 6
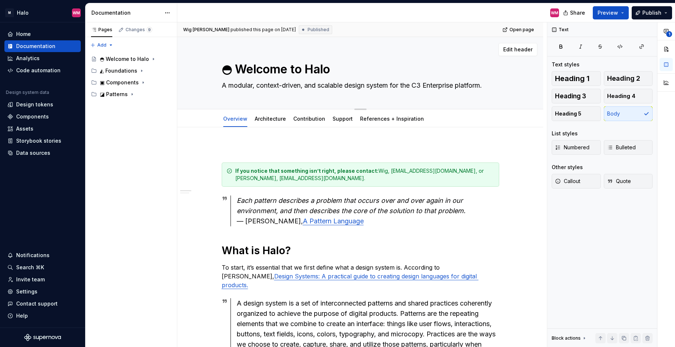
drag, startPoint x: 141, startPoint y: 81, endPoint x: 279, endPoint y: 102, distance: 140.3
click at [141, 81] on icon "Page tree" at bounding box center [143, 83] width 6 height 6
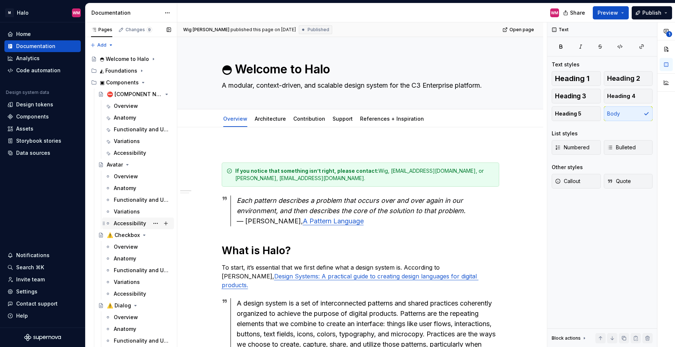
click at [132, 225] on div "Accessibility" at bounding box center [130, 223] width 32 height 7
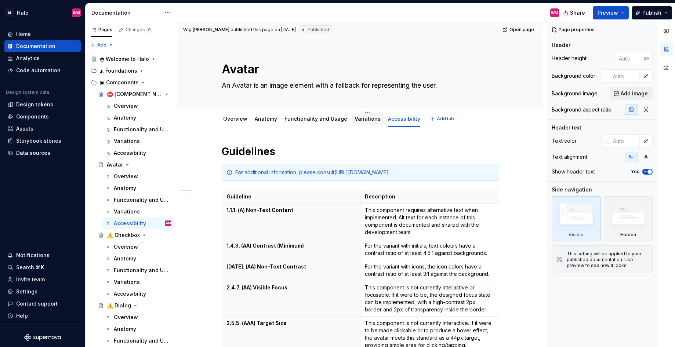
click at [366, 114] on div "Variations" at bounding box center [367, 118] width 26 height 9
click at [360, 116] on link "Variations" at bounding box center [367, 119] width 26 height 6
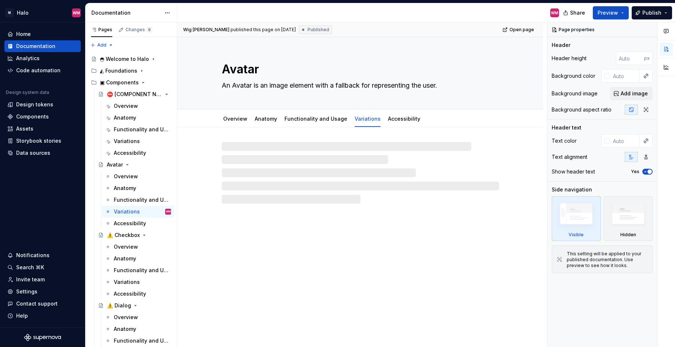
type textarea "*"
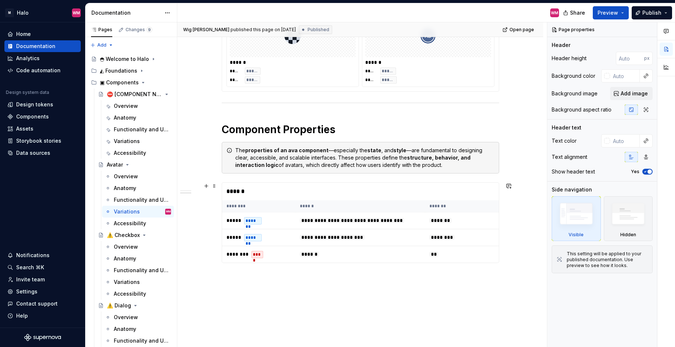
scroll to position [549, 0]
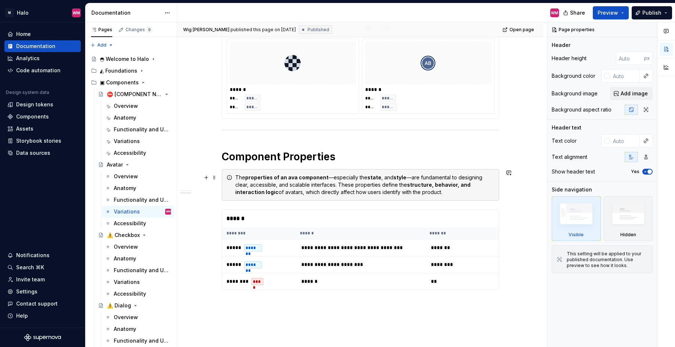
click at [315, 183] on div "The properties of an ava component —especially the state , and style —are funda…" at bounding box center [364, 185] width 259 height 22
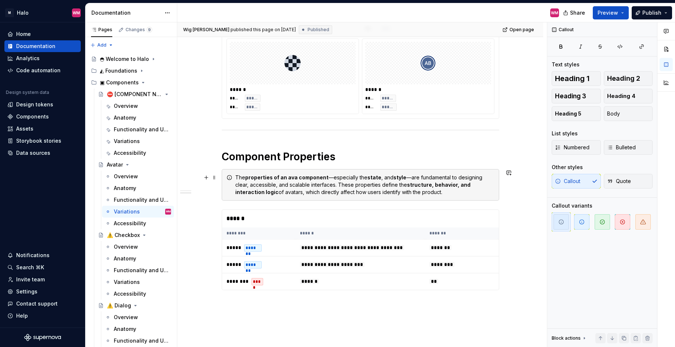
click at [295, 175] on strong "properties of an ava component" at bounding box center [286, 177] width 83 height 6
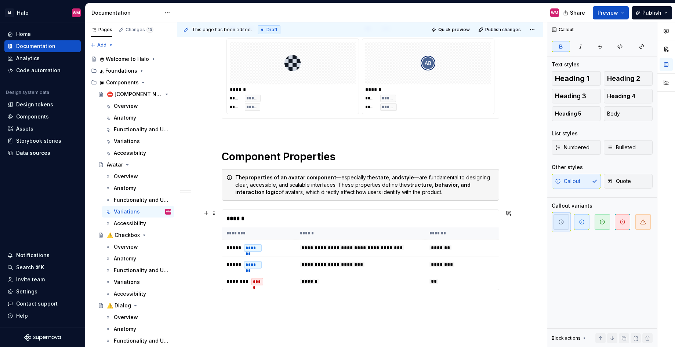
click at [527, 267] on div "**********" at bounding box center [360, 0] width 366 height 842
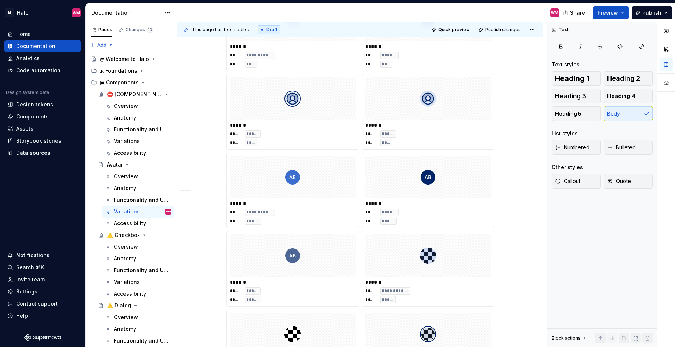
scroll to position [145, 0]
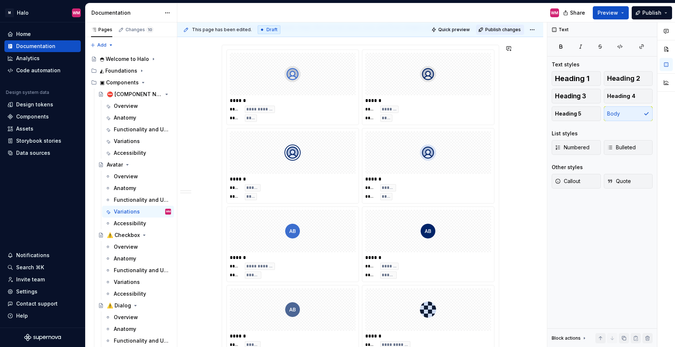
click at [497, 26] on button "Publish changes" at bounding box center [500, 30] width 48 height 10
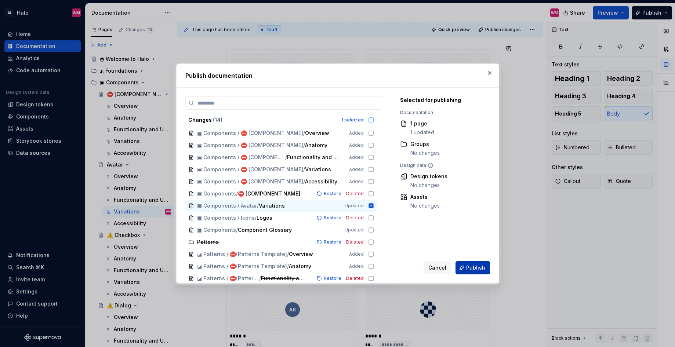
click at [482, 268] on span "Publish" at bounding box center [475, 267] width 19 height 7
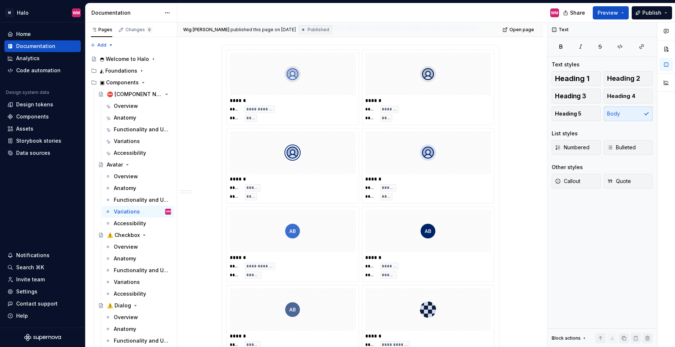
click at [134, 237] on div "⚠️ Checkbox" at bounding box center [123, 235] width 33 height 7
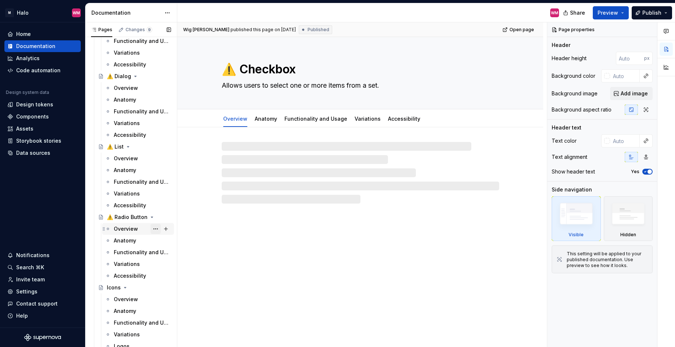
scroll to position [257, 0]
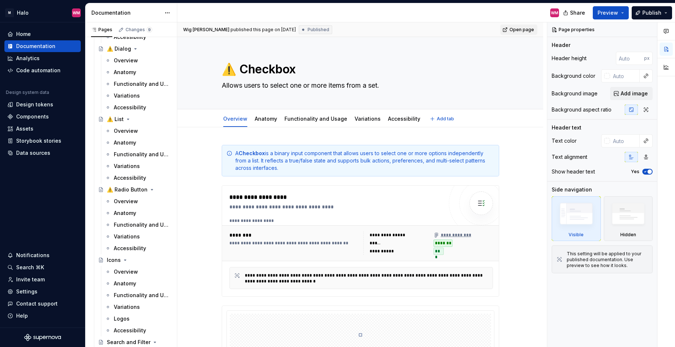
type textarea "*"
